Goal: Transaction & Acquisition: Purchase product/service

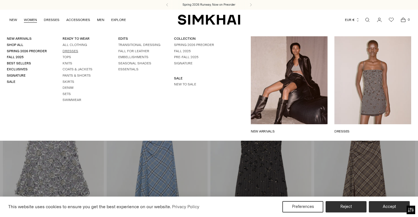
click at [71, 51] on link "Dresses" at bounding box center [71, 51] width 16 height 4
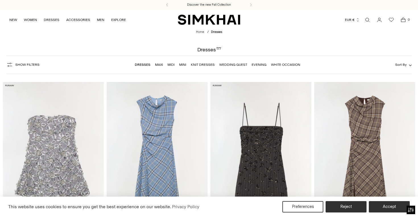
click at [17, 62] on button "Show Filters" at bounding box center [22, 64] width 33 height 9
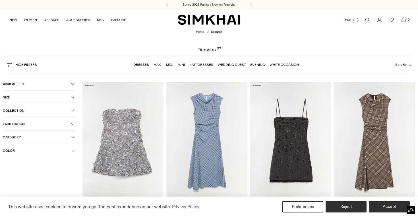
click at [74, 151] on icon "button" at bounding box center [72, 150] width 3 height 1
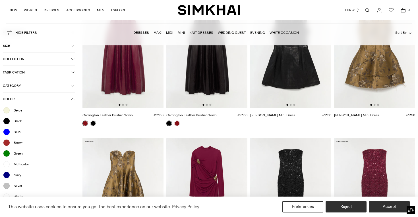
scroll to position [252, 0]
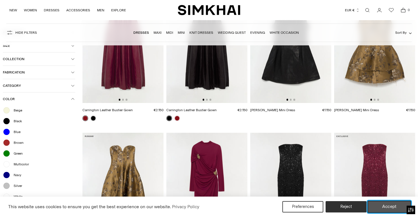
click at [384, 205] on button "Accept" at bounding box center [388, 207] width 43 height 12
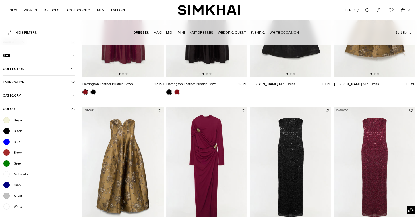
scroll to position [0, 0]
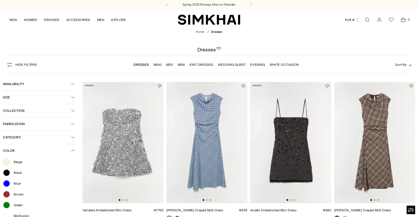
click at [369, 21] on link "Open search modal" at bounding box center [366, 19] width 11 height 11
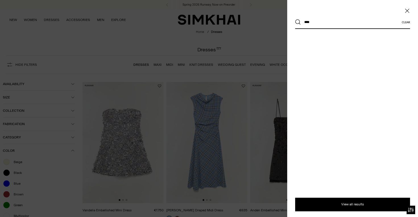
type input "****"
click at [295, 19] on button "Search" at bounding box center [298, 22] width 6 height 6
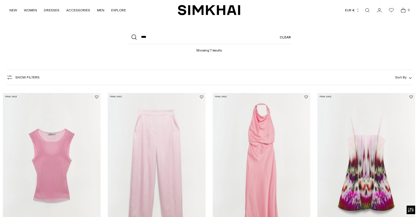
scroll to position [85, 0]
